Goal: Download file/media

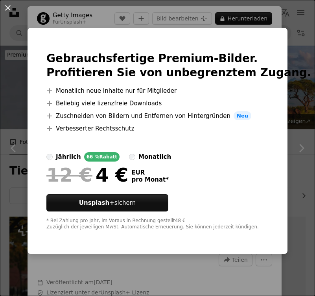
scroll to position [4891, 0]
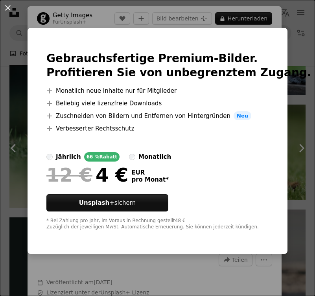
click at [8, 37] on div "An X shape Gebrauchsfertige Premium-Bilder. Profitieren Sie von unbegrenztem Zu…" at bounding box center [157, 148] width 315 height 296
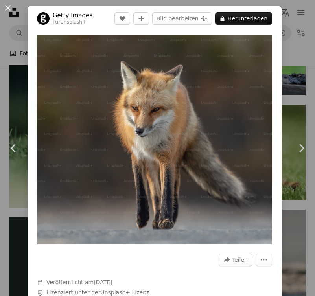
click at [4, 7] on button "An X shape" at bounding box center [7, 7] width 9 height 9
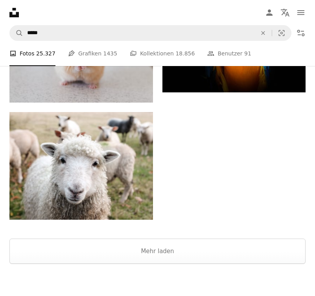
scroll to position [8691, 0]
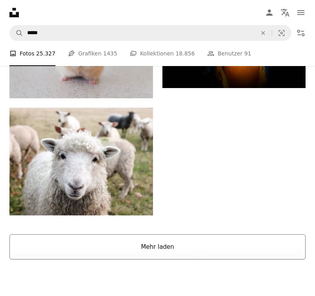
click at [147, 256] on button "Mehr laden" at bounding box center [157, 246] width 296 height 25
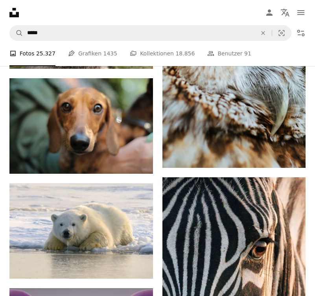
scroll to position [8839, 0]
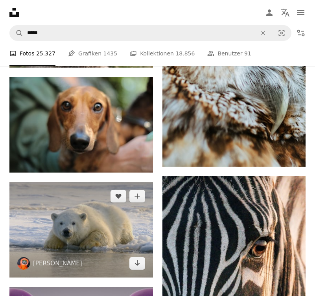
click at [111, 240] on img at bounding box center [81, 230] width 144 height 96
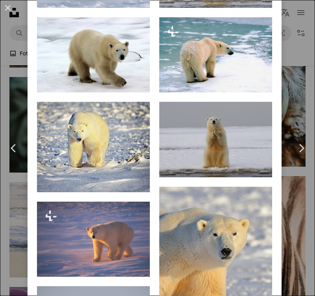
scroll to position [509, 0]
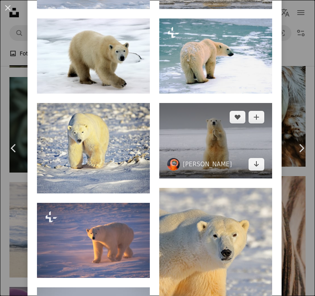
click at [250, 138] on img at bounding box center [215, 141] width 113 height 76
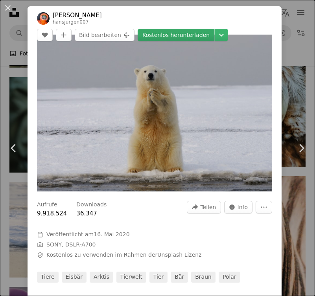
click at [168, 39] on link "Kostenlos herunterladen" at bounding box center [176, 35] width 77 height 13
